Goal: Information Seeking & Learning: Check status

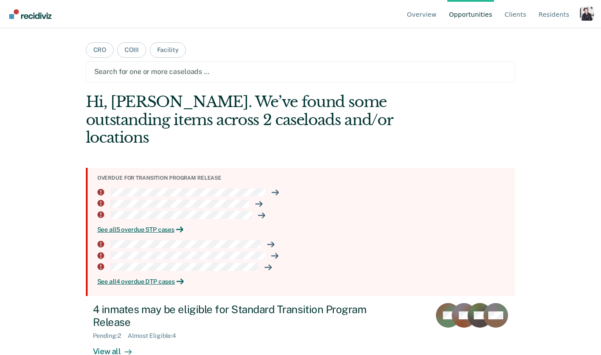
click at [587, 14] on div "Profile dropdown button" at bounding box center [587, 14] width 14 height 14
click at [534, 40] on link "Profile" at bounding box center [551, 40] width 57 height 7
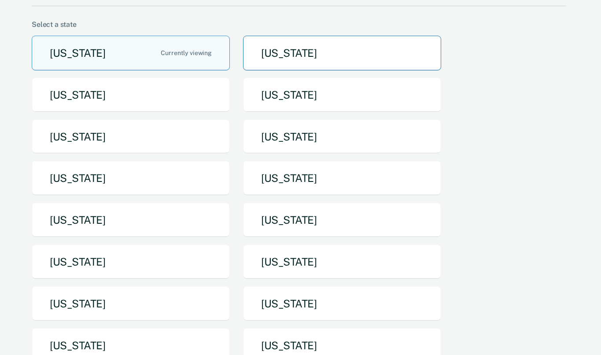
scroll to position [86, 0]
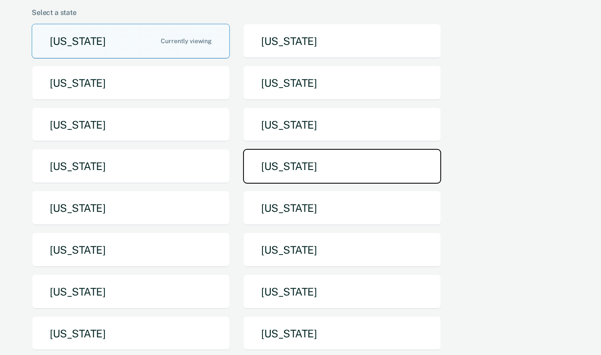
click at [303, 172] on button "[US_STATE]" at bounding box center [342, 166] width 198 height 35
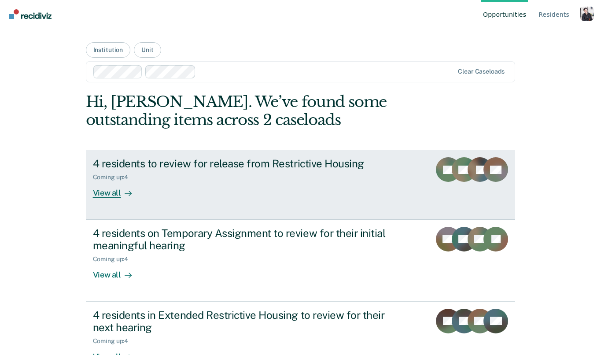
click at [143, 175] on div "Coming up : 4" at bounding box center [247, 175] width 309 height 11
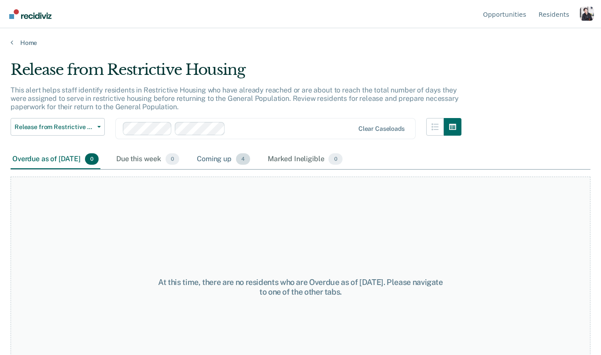
click at [244, 156] on div "Coming up 4" at bounding box center [223, 159] width 57 height 19
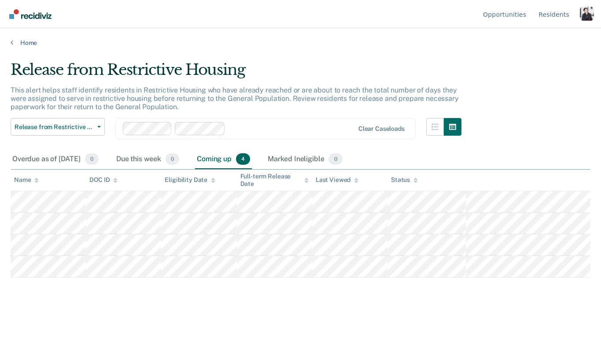
click at [593, 14] on div "Profile dropdown button" at bounding box center [587, 14] width 14 height 14
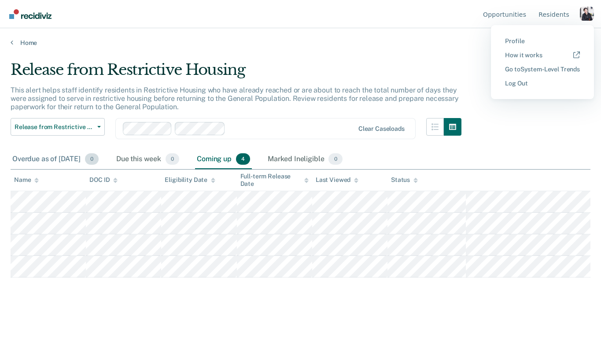
click at [86, 159] on div "Overdue as of [DATE] 0" at bounding box center [56, 159] width 90 height 19
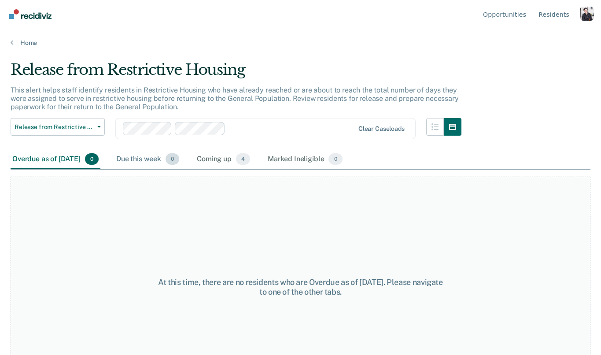
click at [143, 152] on div "Due this week 0" at bounding box center [147, 159] width 66 height 19
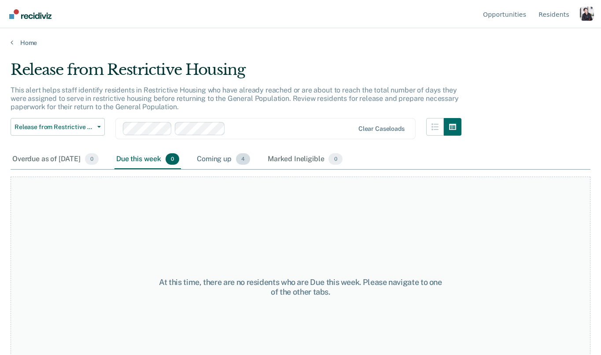
click at [228, 159] on div "Coming up 4" at bounding box center [223, 159] width 57 height 19
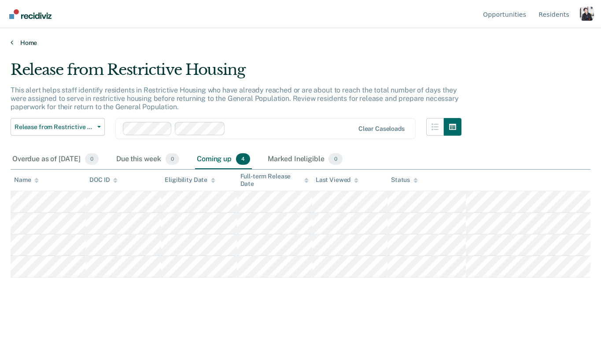
click at [31, 40] on link "Home" at bounding box center [301, 43] width 580 height 8
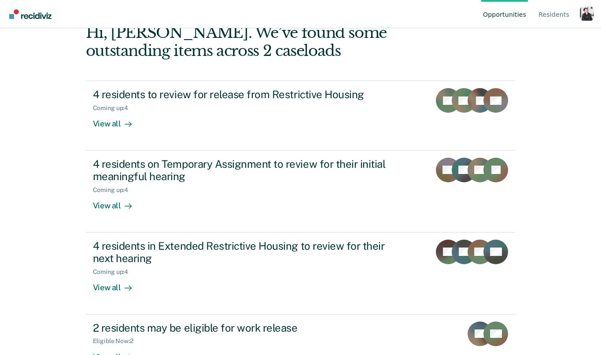
scroll to position [66, 0]
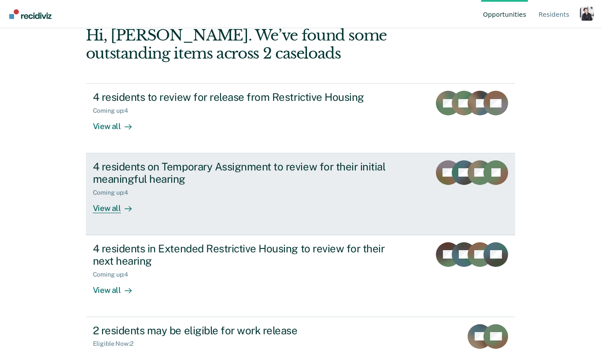
click at [107, 201] on div "View all" at bounding box center [117, 204] width 49 height 17
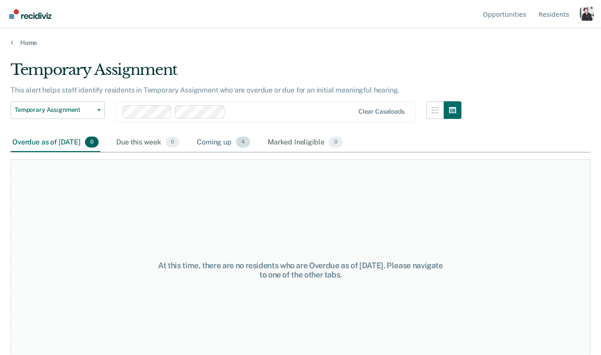
click at [239, 144] on div "Coming up 4" at bounding box center [223, 142] width 57 height 19
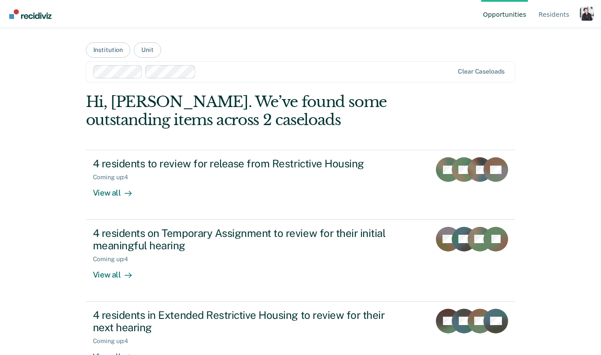
scroll to position [66, 0]
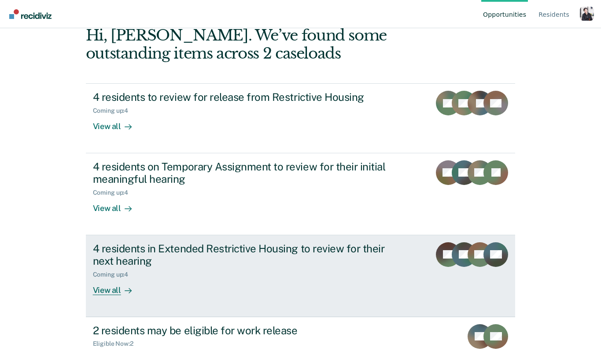
click at [125, 288] on icon at bounding box center [128, 290] width 7 height 7
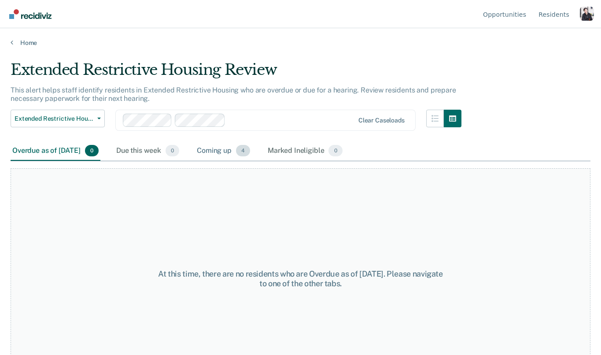
click at [236, 155] on div "Coming up 4" at bounding box center [223, 150] width 57 height 19
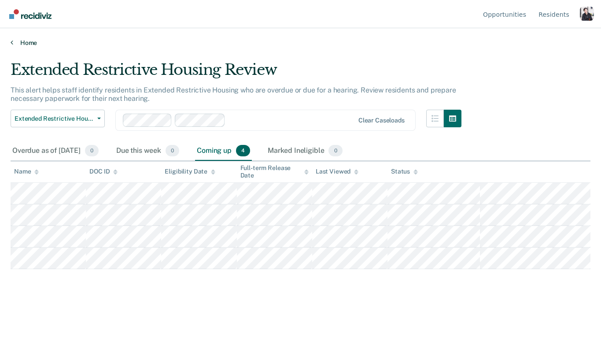
click at [28, 40] on link "Home" at bounding box center [301, 43] width 580 height 8
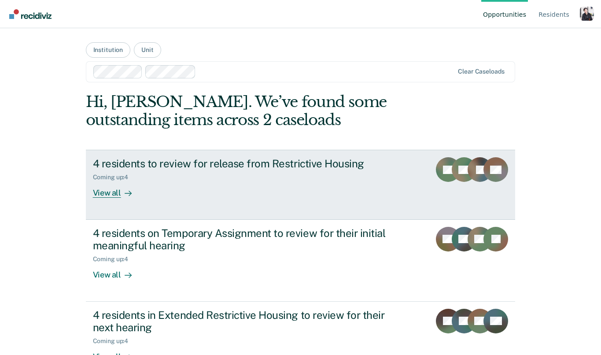
click at [164, 172] on div "Coming up : 4" at bounding box center [247, 175] width 309 height 11
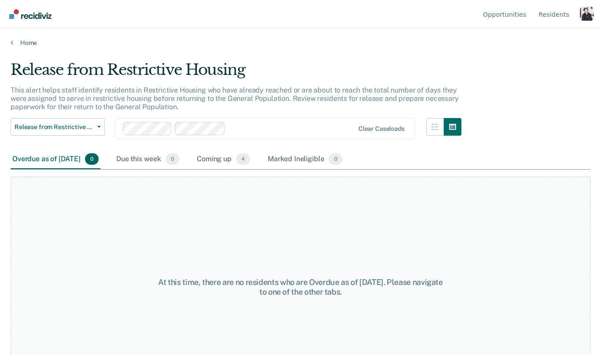
click at [79, 159] on div "Overdue as of [DATE] 0" at bounding box center [56, 159] width 90 height 19
click at [236, 168] on div "Coming up 4" at bounding box center [223, 159] width 57 height 19
